Goal: Task Accomplishment & Management: Manage account settings

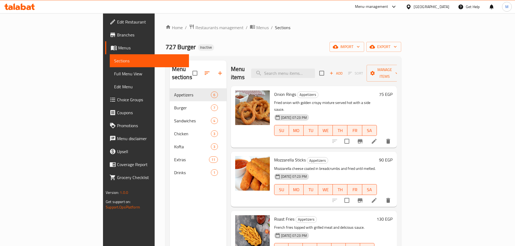
click at [23, 9] on icon at bounding box center [23, 7] width 5 height 6
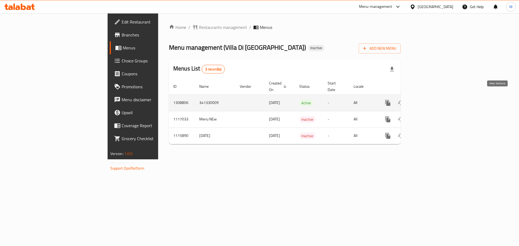
click at [430, 100] on icon "enhanced table" at bounding box center [427, 103] width 6 height 6
